Goal: Information Seeking & Learning: Learn about a topic

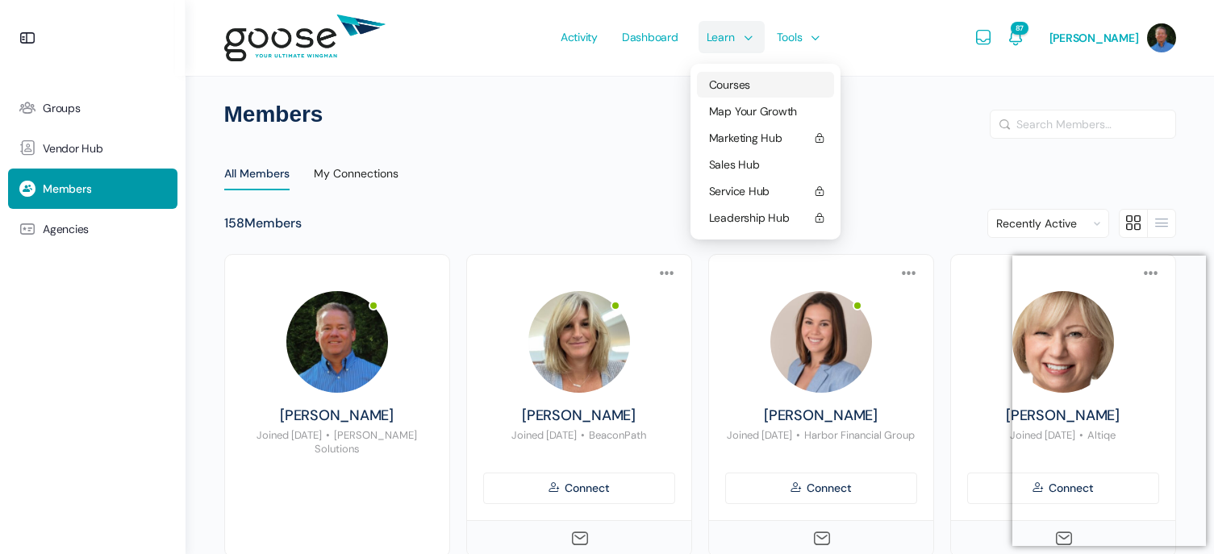
click at [742, 83] on span "Courses" at bounding box center [729, 84] width 41 height 15
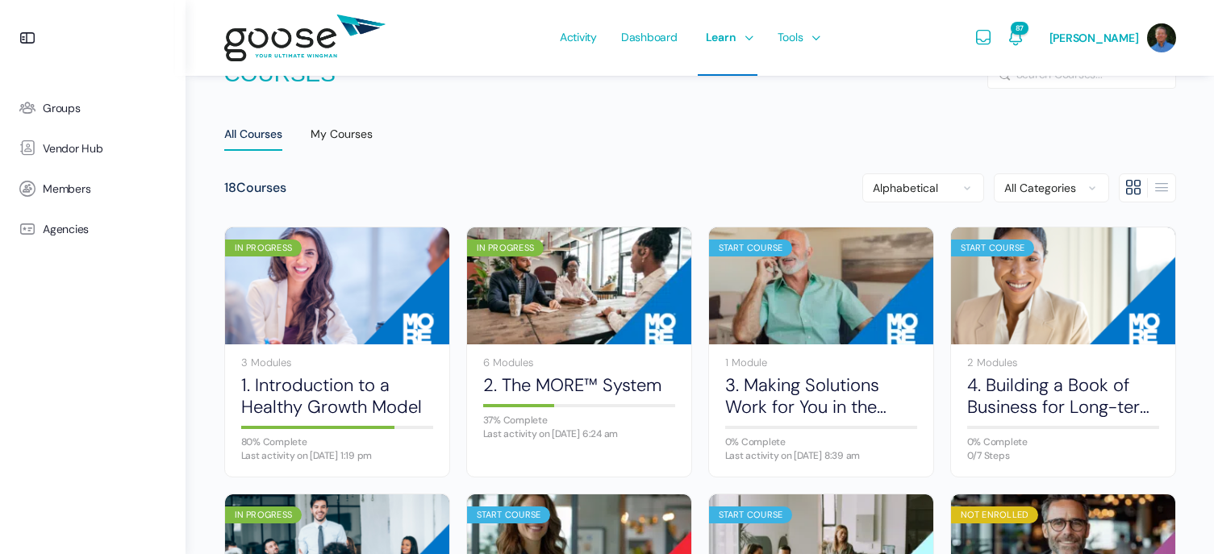
scroll to position [40, 0]
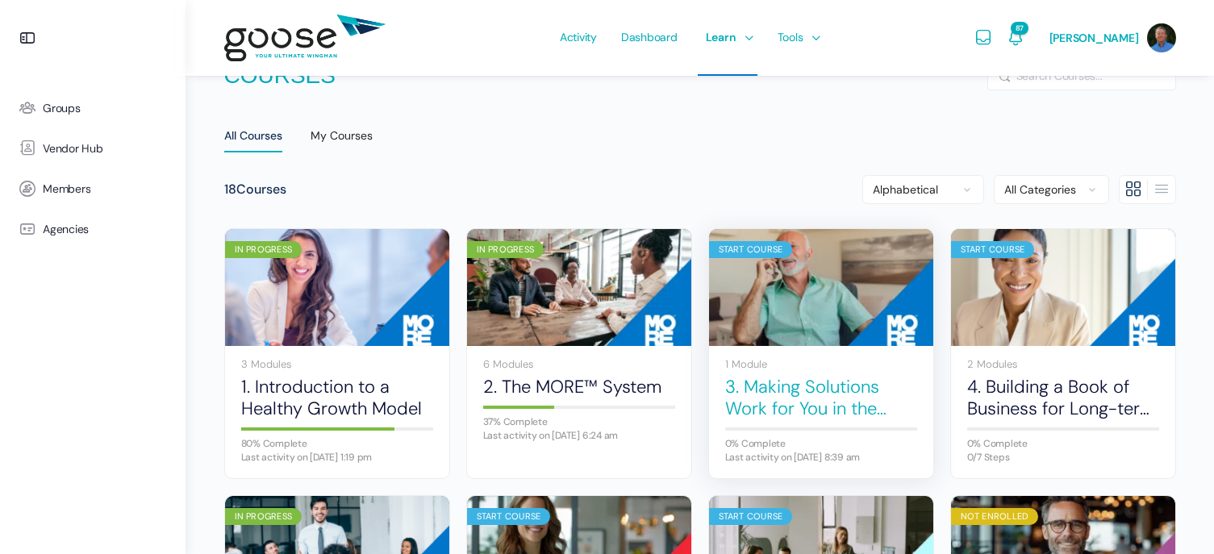
click at [773, 388] on link "3. Making Solutions Work for You in the Sales Process" at bounding box center [821, 398] width 192 height 44
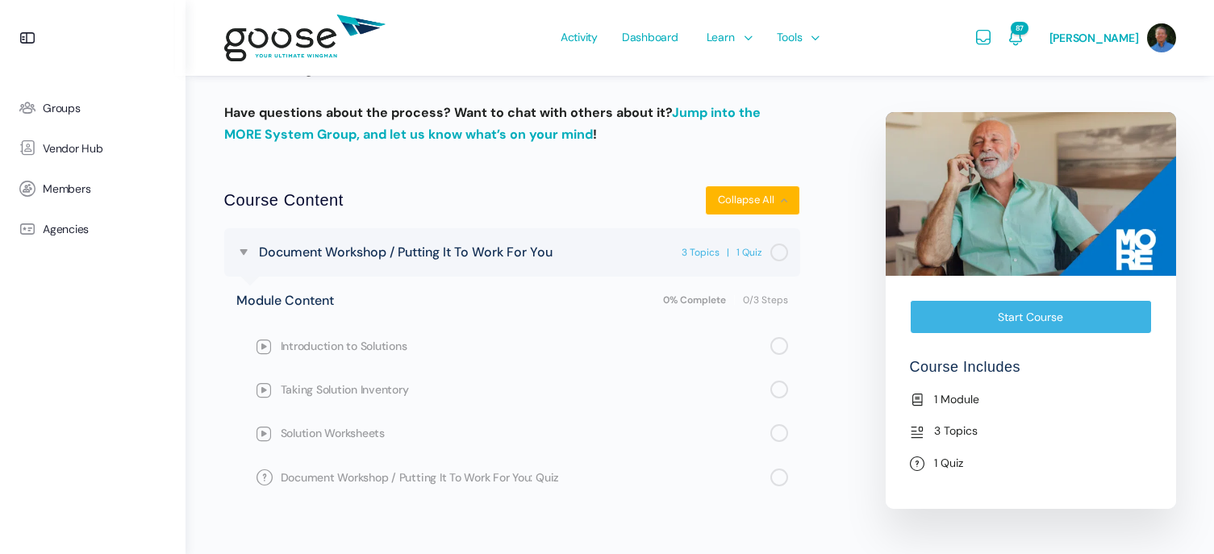
scroll to position [603, 0]
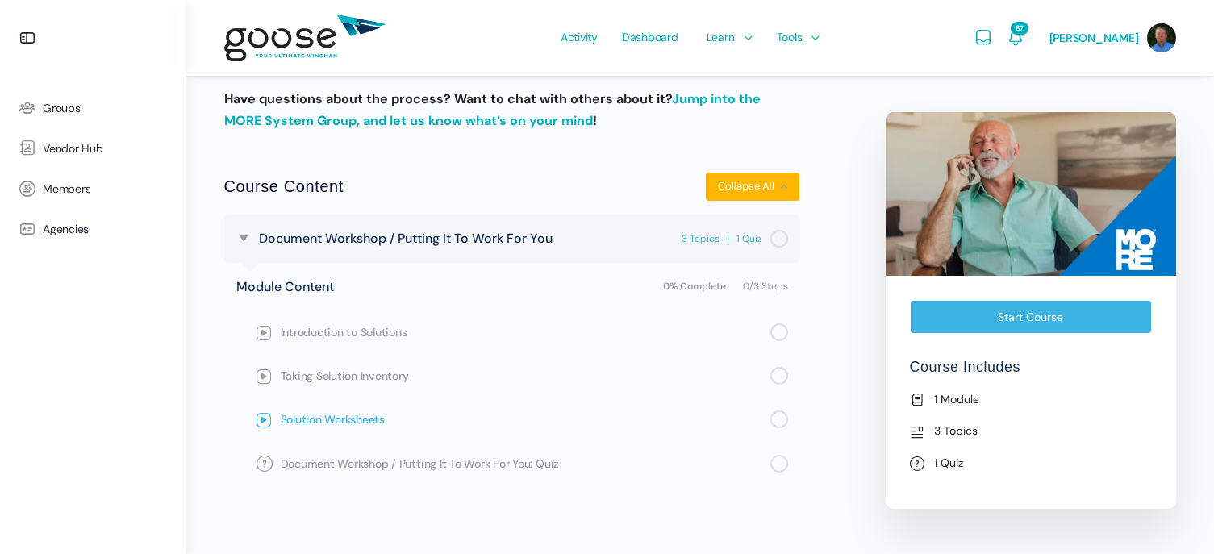
click at [351, 422] on span "Solution Worksheets" at bounding box center [526, 420] width 490 height 18
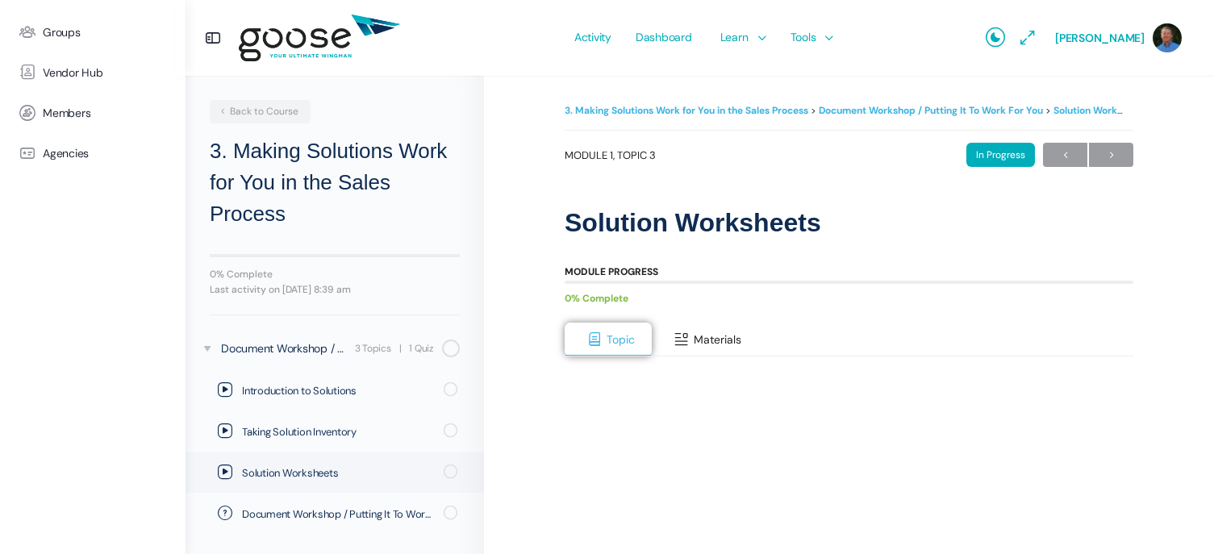
click at [725, 338] on span "Materials" at bounding box center [718, 339] width 48 height 15
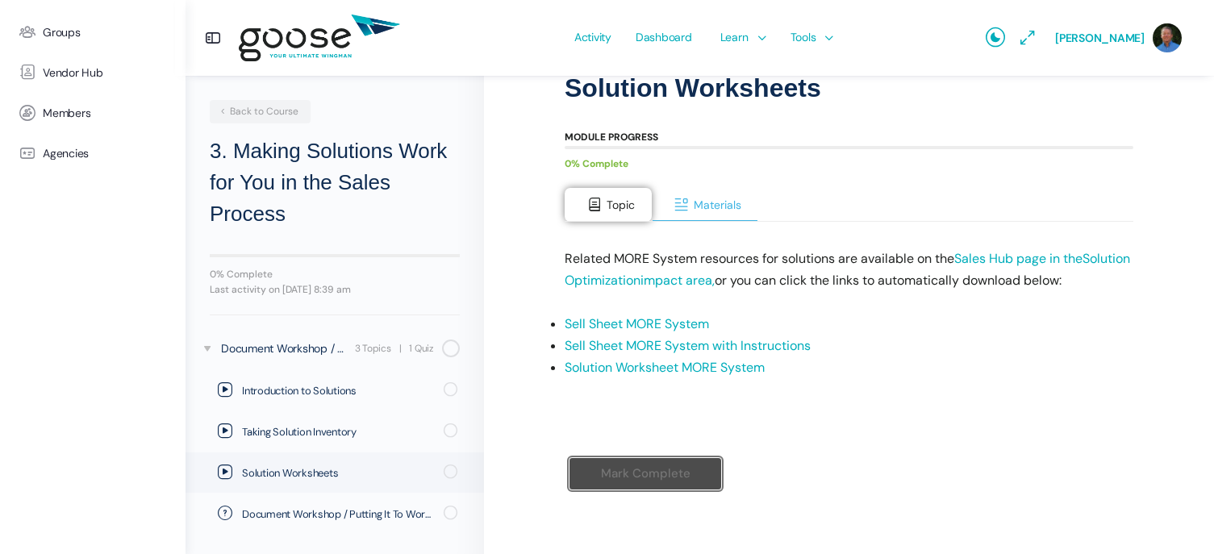
scroll to position [147, 0]
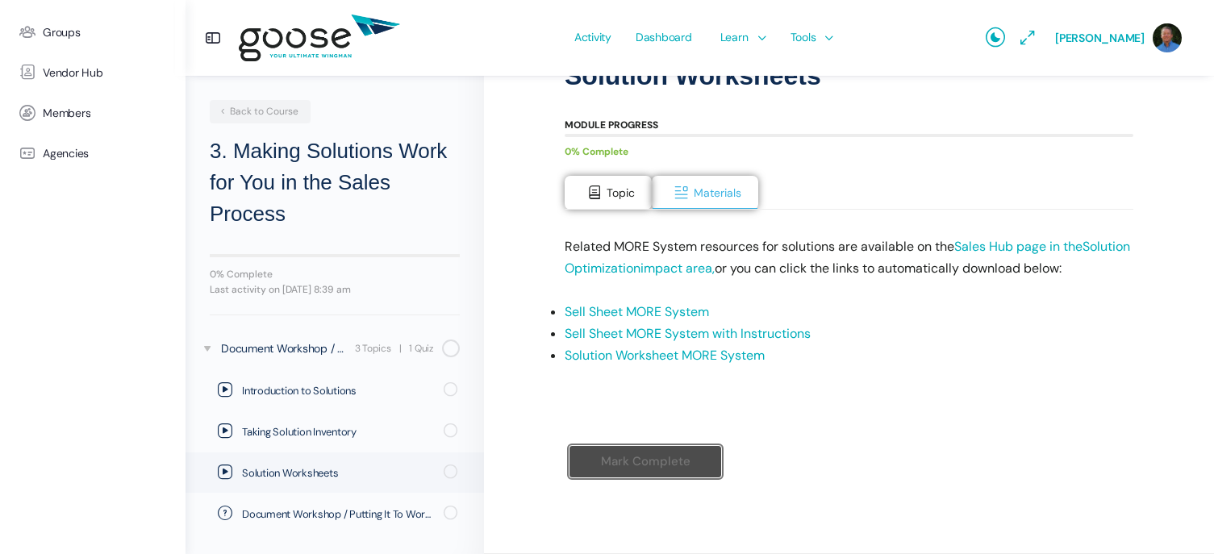
click at [673, 306] on link "Sell Sheet MORE System" at bounding box center [637, 311] width 144 height 17
click at [746, 332] on link "Sell Sheet MORE System with Instructions" at bounding box center [688, 333] width 246 height 17
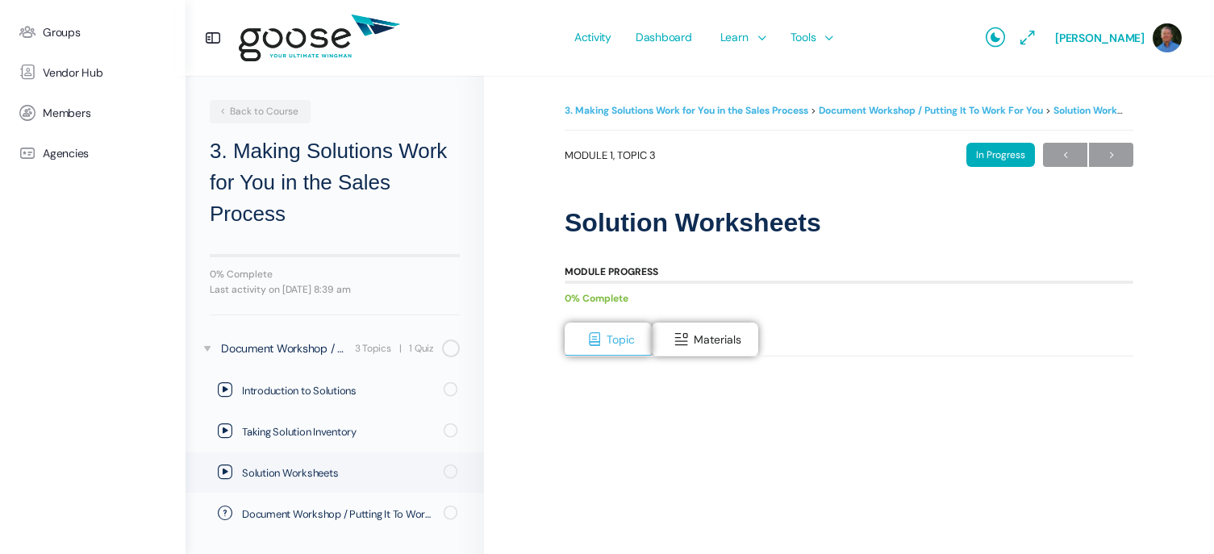
scroll to position [147, 0]
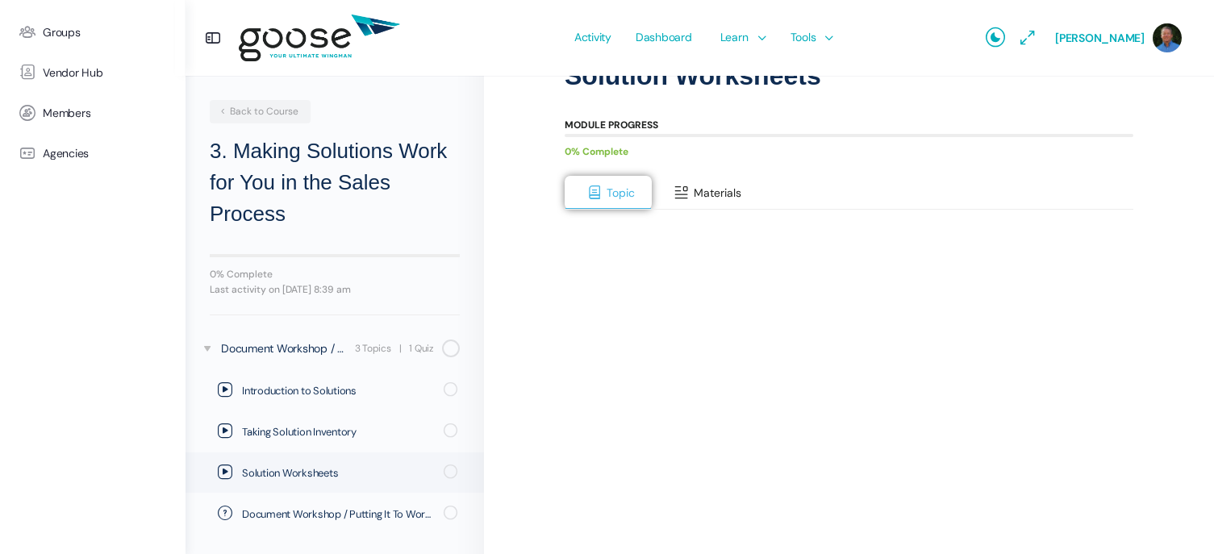
click at [704, 191] on span "Materials" at bounding box center [718, 193] width 48 height 15
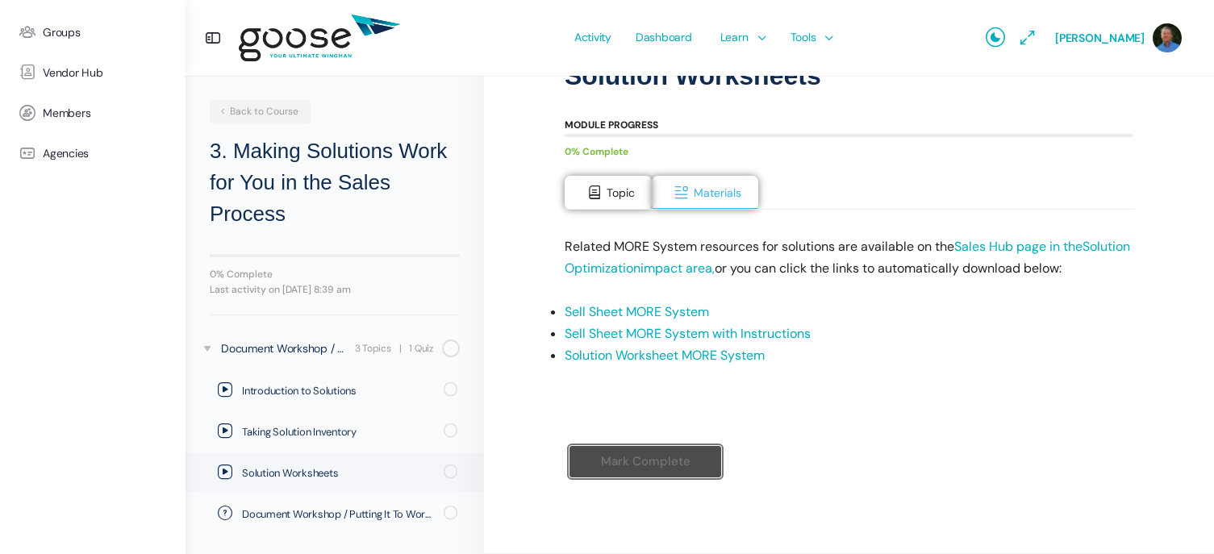
click at [646, 309] on link "Sell Sheet MORE System" at bounding box center [637, 311] width 144 height 17
click at [618, 357] on link "Solution Worksheet MORE System" at bounding box center [665, 355] width 200 height 17
